Goal: Navigation & Orientation: Find specific page/section

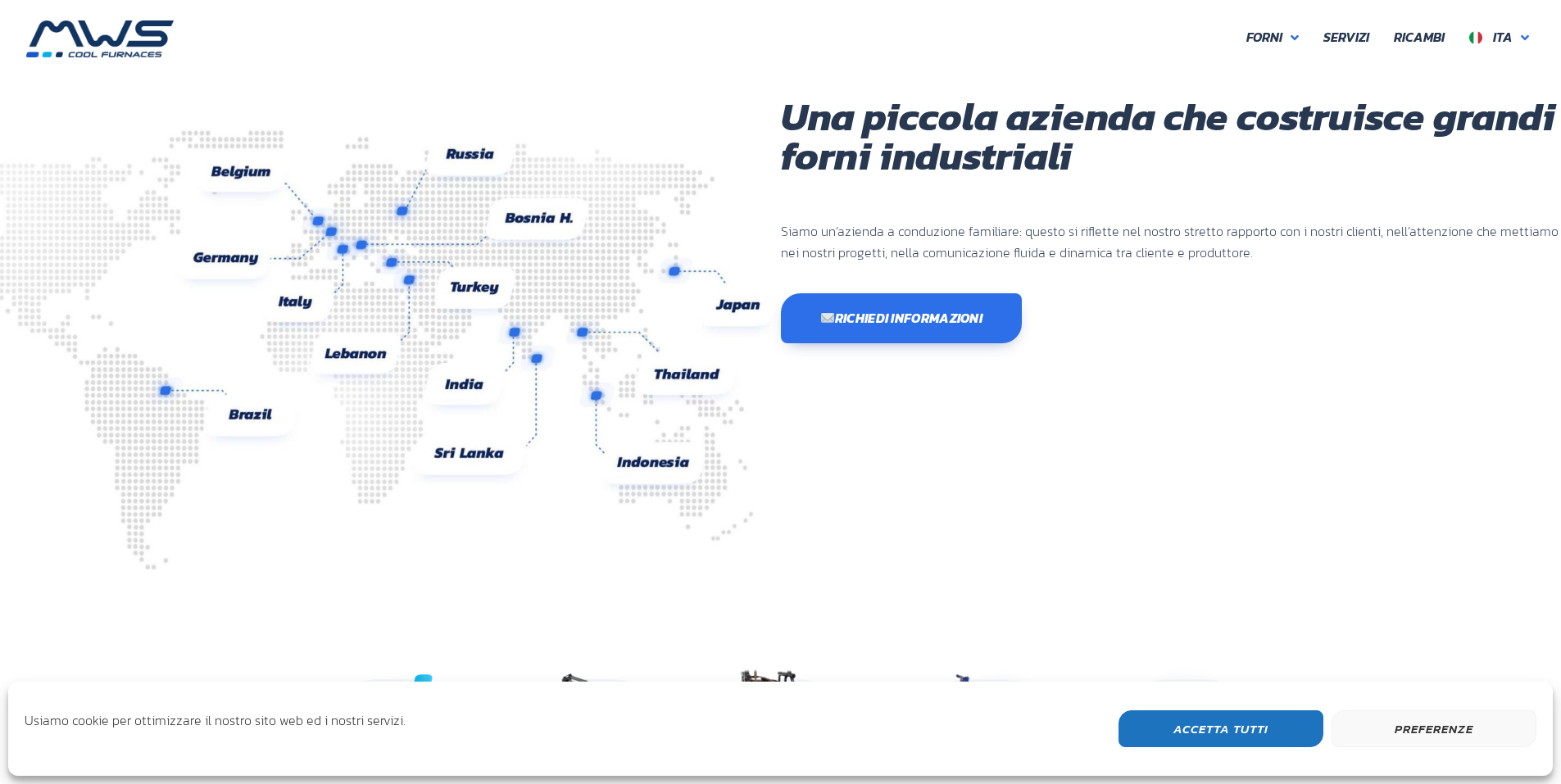
scroll to position [435, 983]
click at [1532, 37] on link "Ita" at bounding box center [1499, 37] width 84 height 34
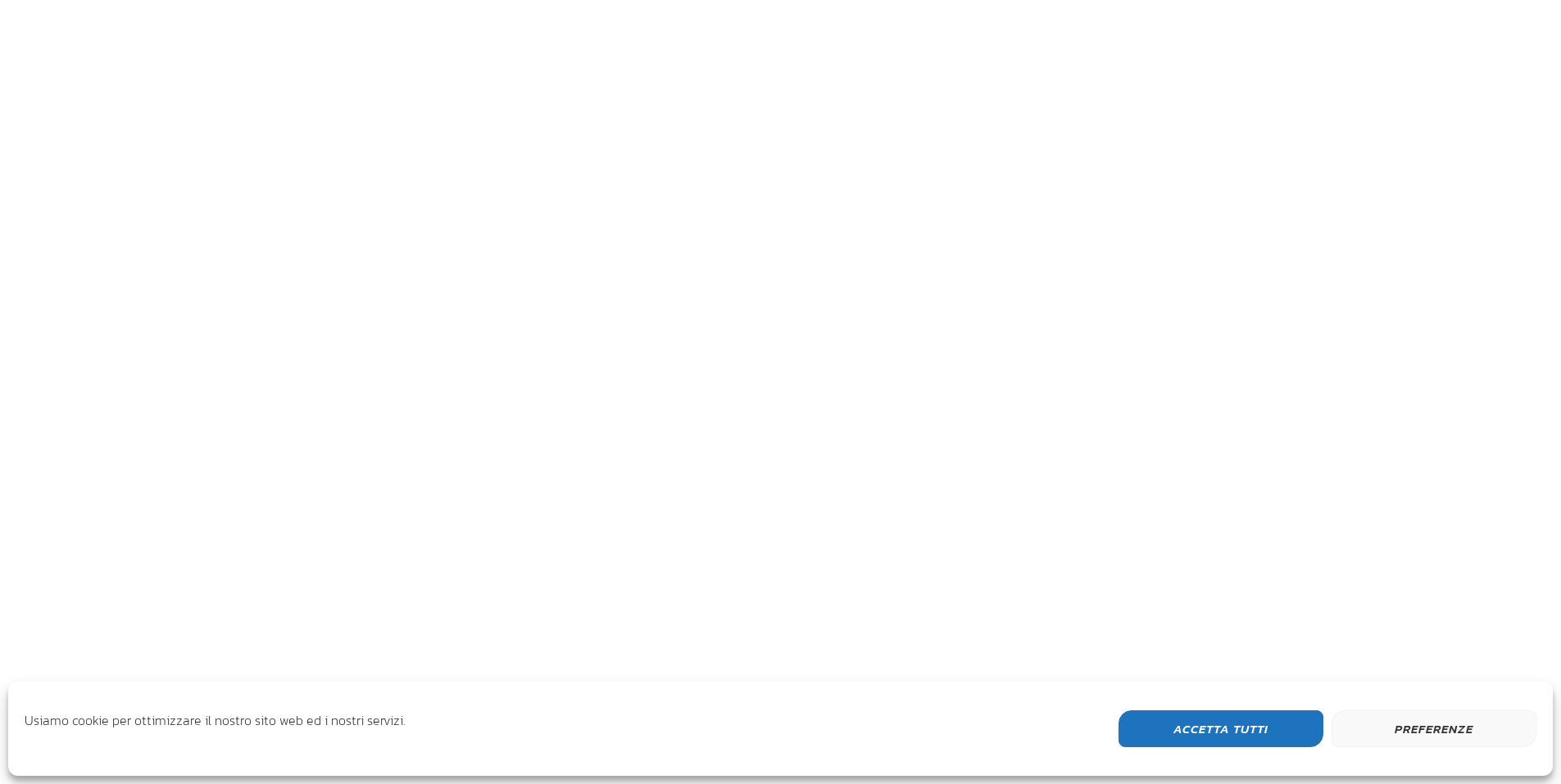
scroll to position [435, 983]
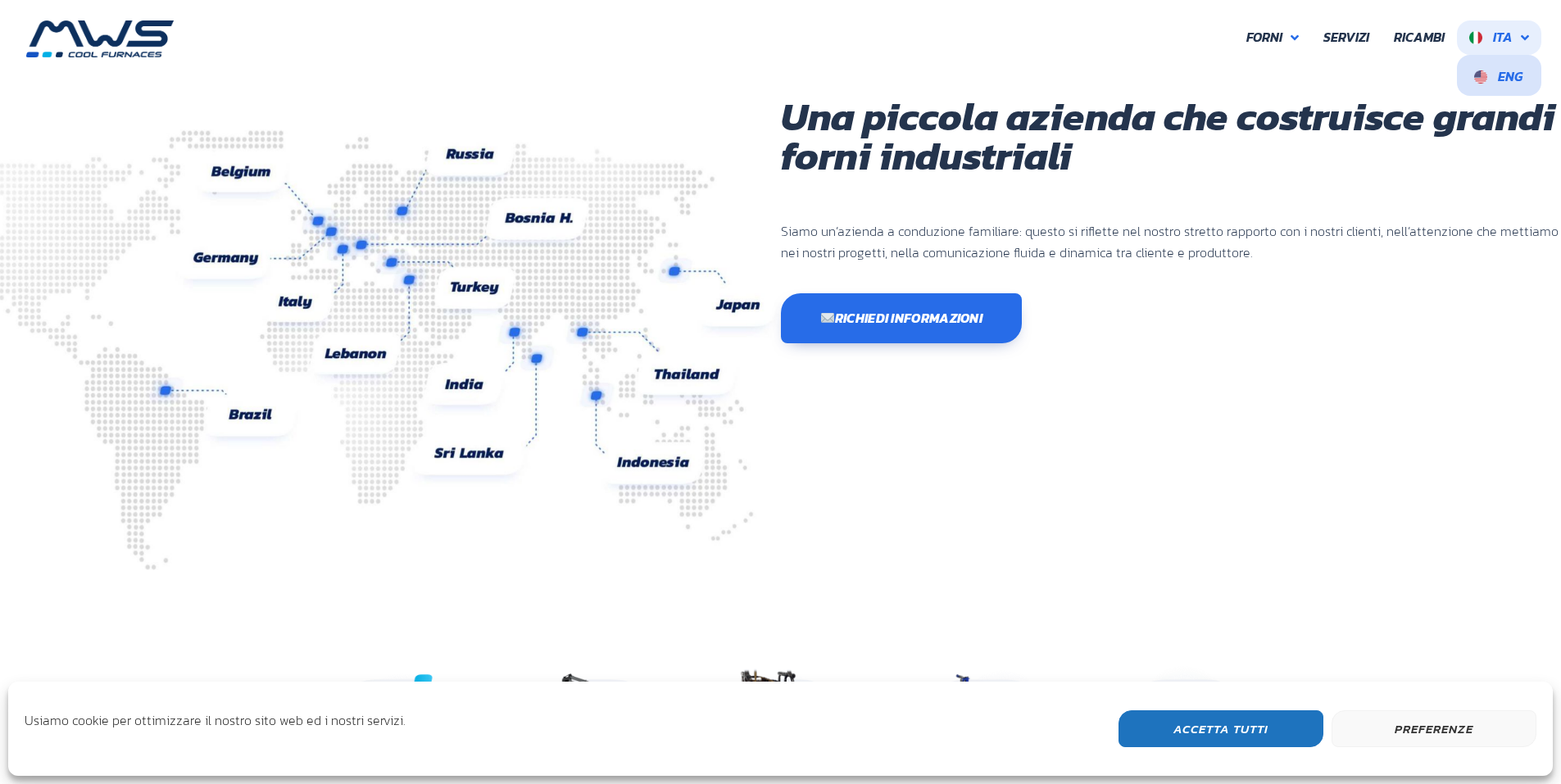
click at [1503, 71] on span "Eng" at bounding box center [1510, 76] width 25 height 20
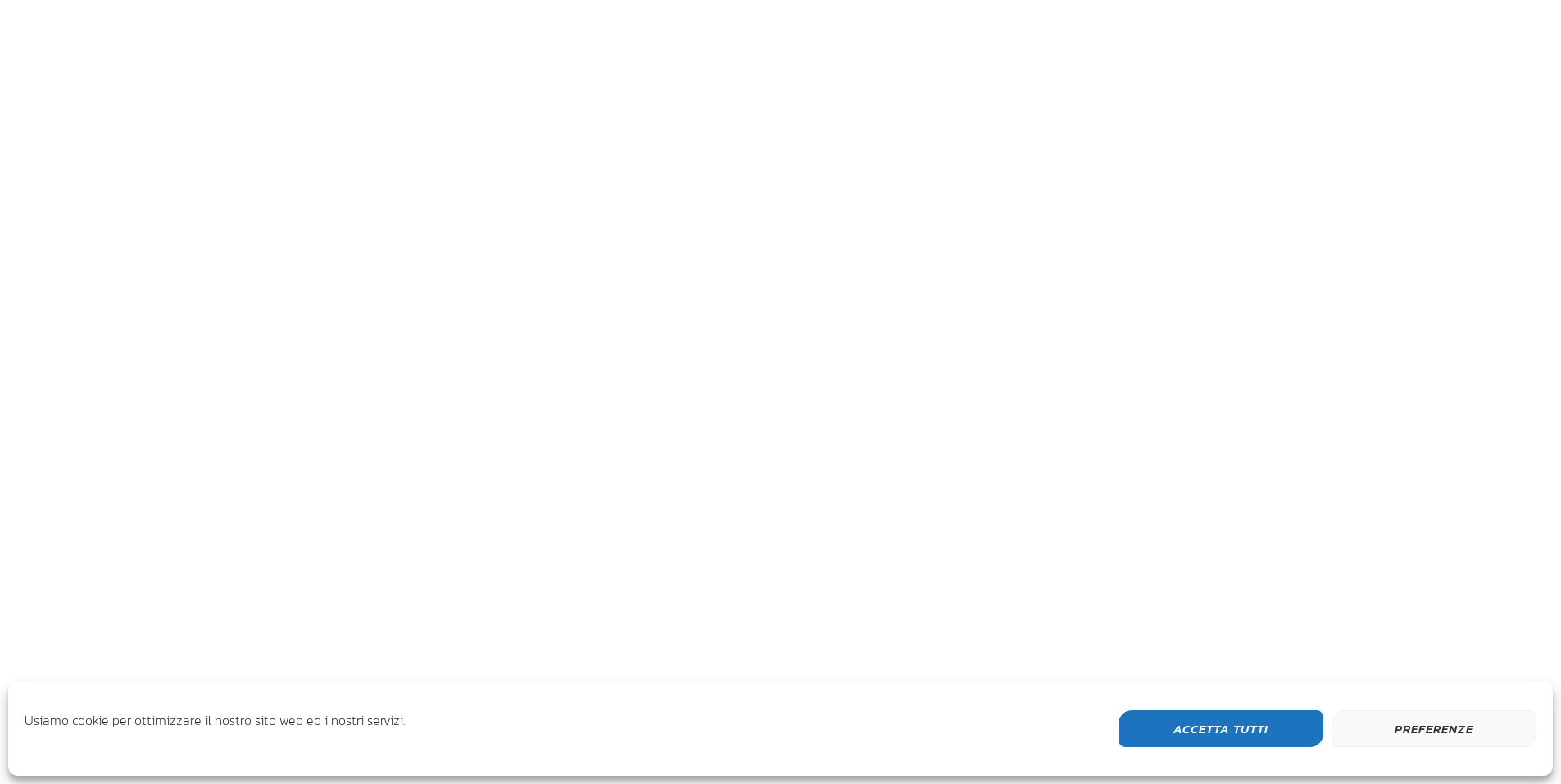
scroll to position [507, 983]
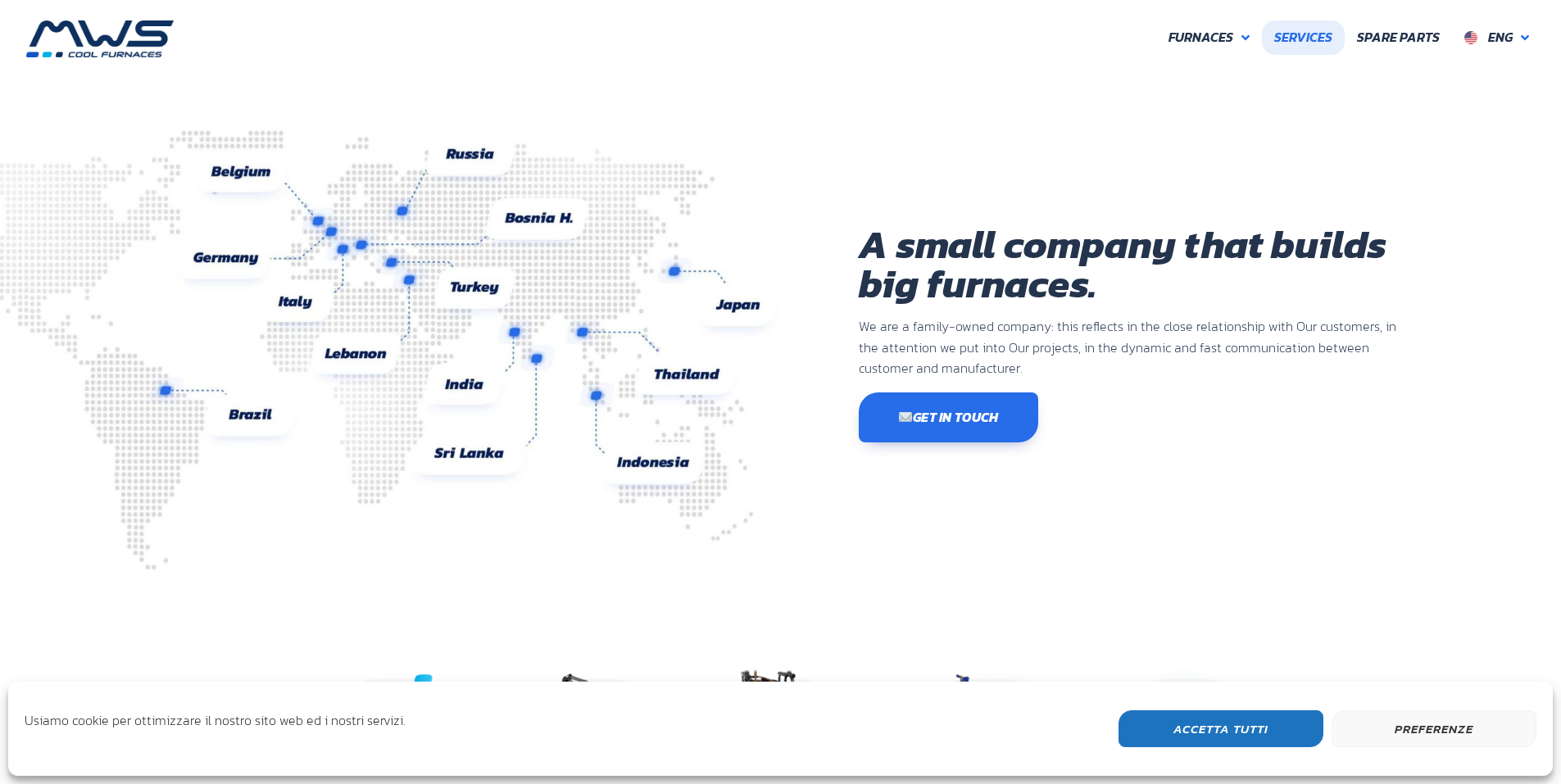
click at [1302, 37] on span "Services" at bounding box center [1303, 37] width 58 height 21
